Goal: Task Accomplishment & Management: Use online tool/utility

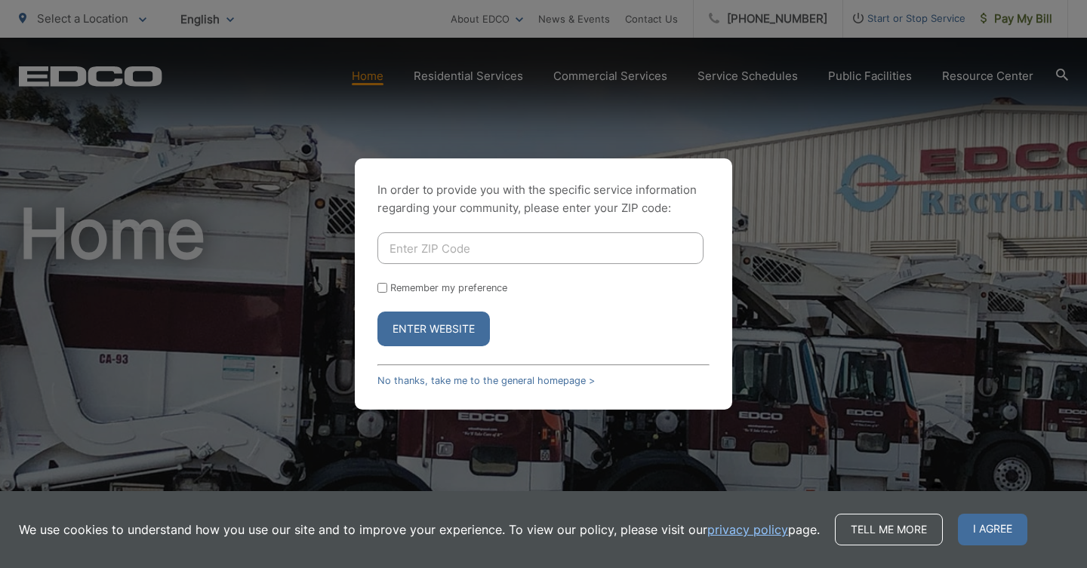
click at [536, 254] on input "Enter ZIP Code" at bounding box center [540, 249] width 326 height 32
type input "92118"
click at [377, 312] on button "Enter Website" at bounding box center [433, 329] width 112 height 35
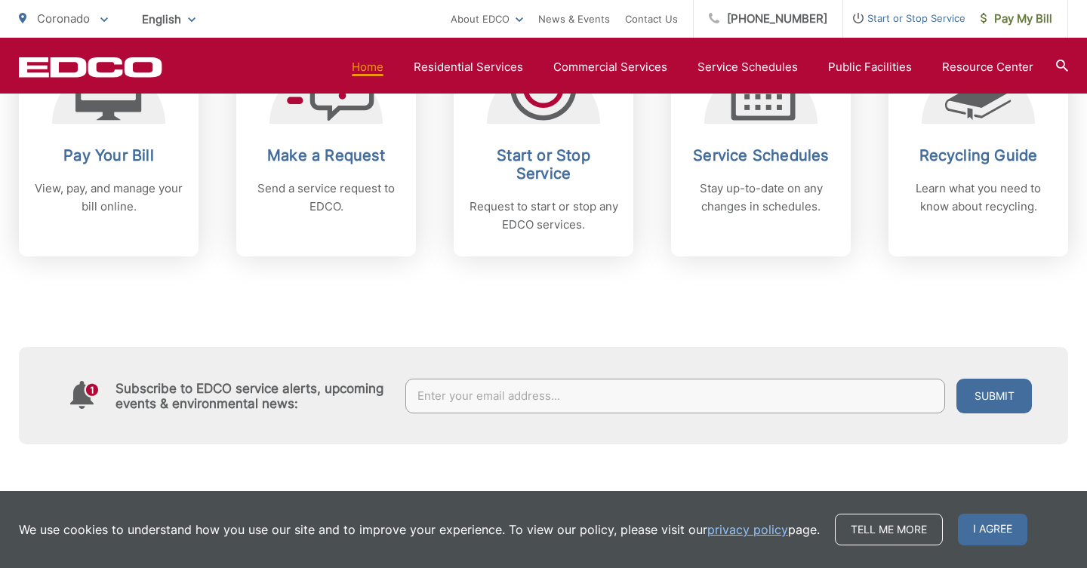
scroll to position [726, 0]
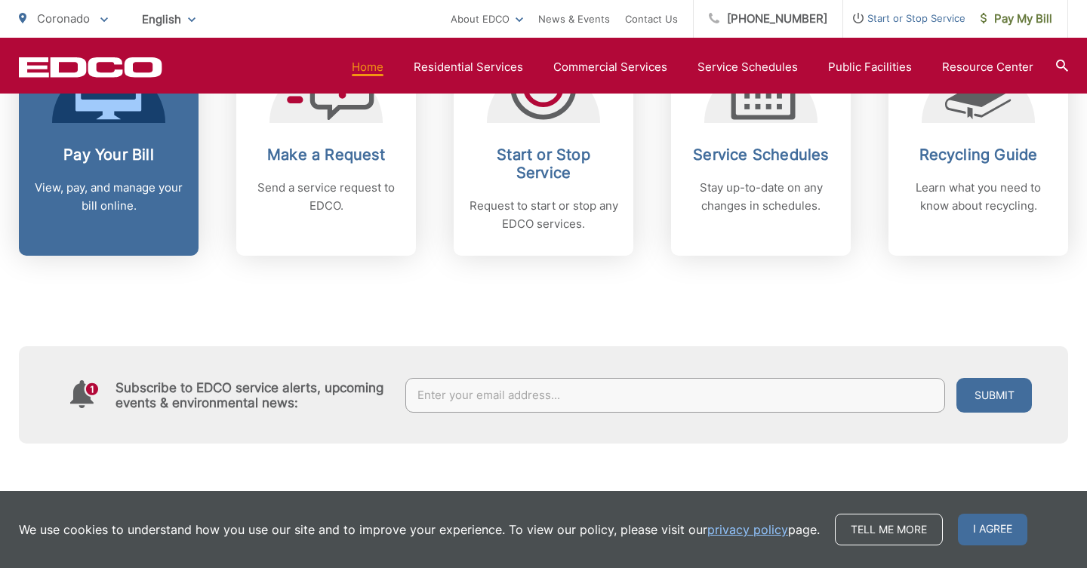
click at [67, 148] on h2 "Pay Your Bill" at bounding box center [108, 155] width 149 height 18
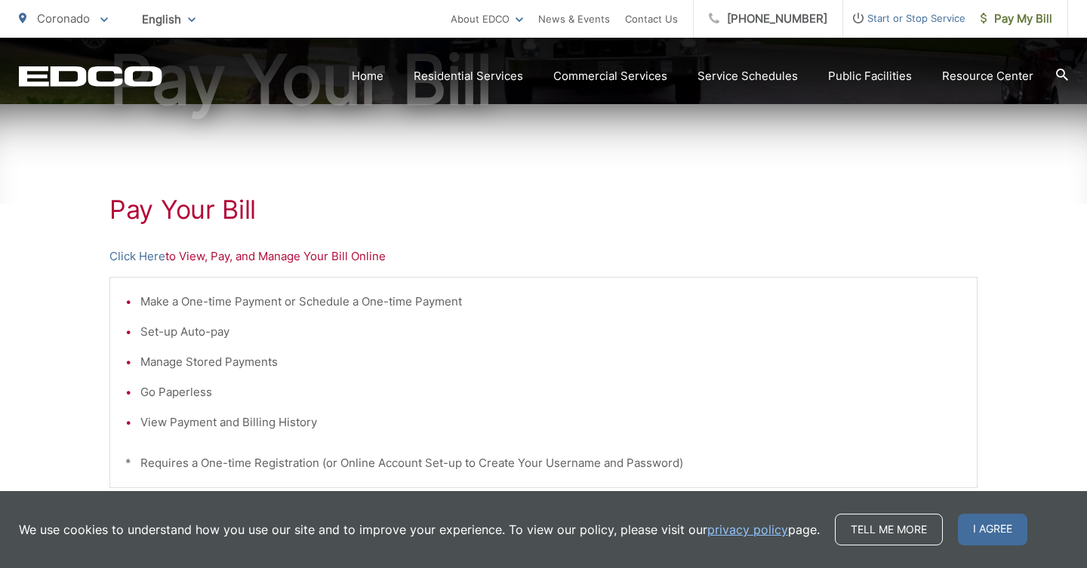
scroll to position [194, 0]
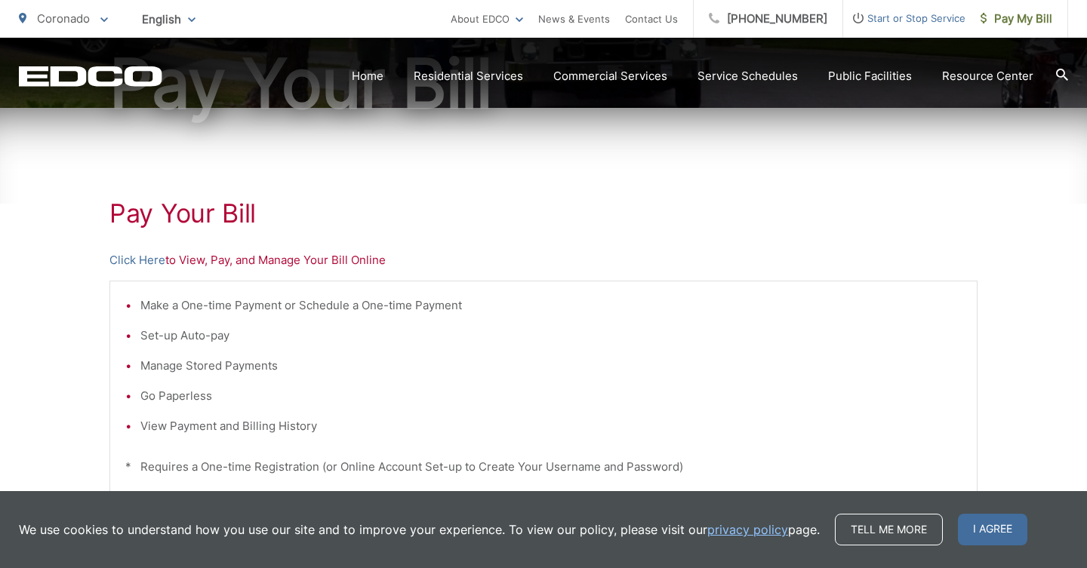
click at [288, 262] on p "Click Here to View, Pay, and Manage Your Bill Online" at bounding box center [543, 260] width 868 height 18
click at [138, 260] on link "Click Here" at bounding box center [137, 260] width 56 height 18
